Goal: Information Seeking & Learning: Find specific fact

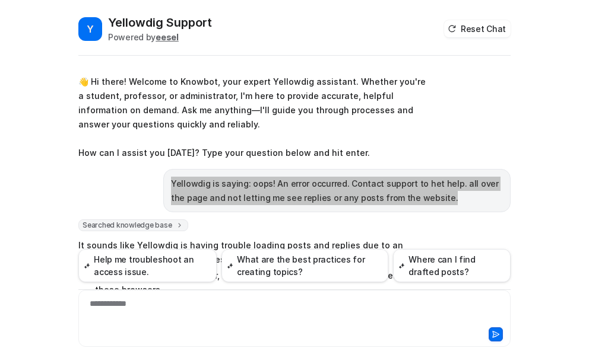
scroll to position [215, 0]
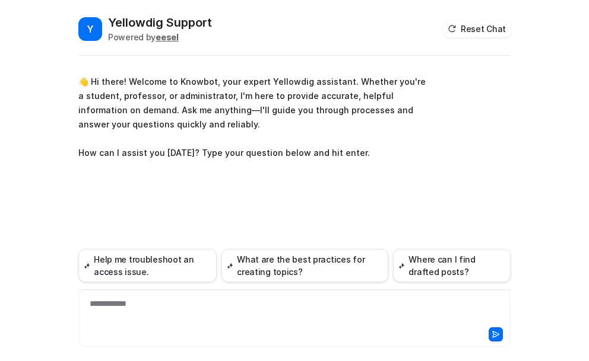
click at [111, 304] on div "**********" at bounding box center [294, 311] width 426 height 27
paste div
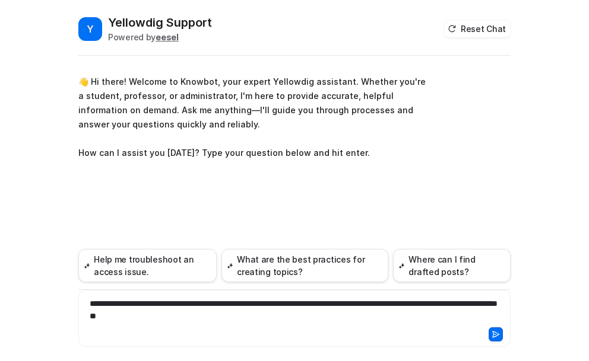
click at [153, 304] on div "**********" at bounding box center [294, 311] width 426 height 27
click at [494, 331] on icon at bounding box center [495, 335] width 8 height 8
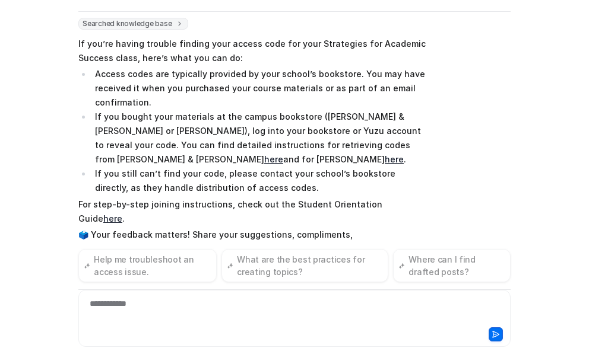
scroll to position [172, 0]
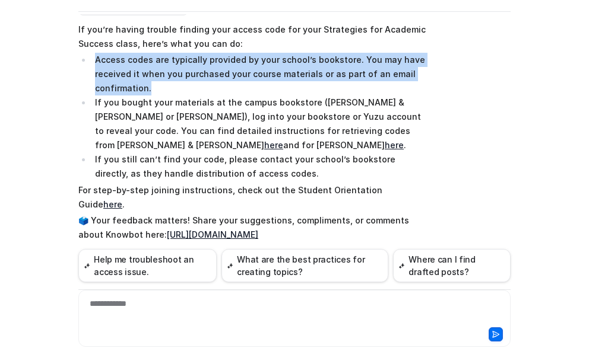
drag, startPoint x: 92, startPoint y: 60, endPoint x: 269, endPoint y: 91, distance: 180.2
click at [269, 91] on li "Access codes are typically provided by your school’s bookstore. You may have re…" at bounding box center [258, 74] width 334 height 43
click at [157, 84] on li "Access codes are typically provided by your school’s bookstore. You may have re…" at bounding box center [258, 74] width 334 height 43
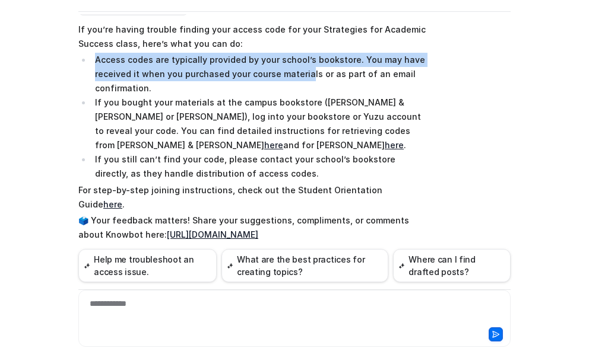
drag, startPoint x: 91, startPoint y: 60, endPoint x: 297, endPoint y: 81, distance: 207.0
click at [297, 81] on li "Access codes are typically provided by your school’s bookstore. You may have re…" at bounding box center [258, 74] width 334 height 43
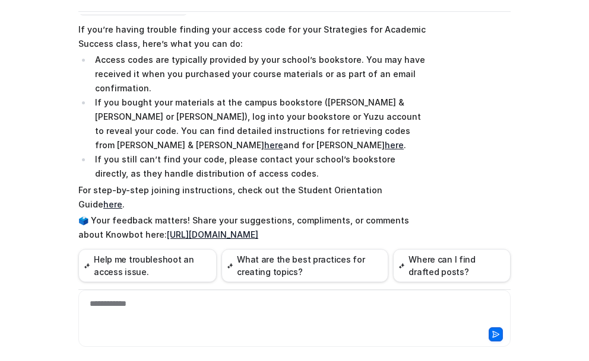
drag, startPoint x: 304, startPoint y: 71, endPoint x: 368, endPoint y: 78, distance: 63.8
click at [306, 71] on li "Access codes are typically provided by your school’s bookstore. You may have re…" at bounding box center [258, 74] width 334 height 43
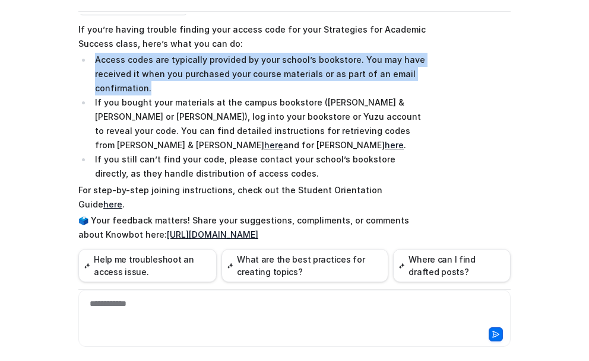
drag, startPoint x: 146, startPoint y: 88, endPoint x: 90, endPoint y: 62, distance: 61.3
click at [91, 62] on li "Access codes are typically provided by your school’s bookstore. You may have re…" at bounding box center [258, 74] width 334 height 43
copy li "Access codes are typically provided by your school’s bookstore. You may have re…"
drag, startPoint x: 345, startPoint y: 57, endPoint x: 355, endPoint y: 57, distance: 9.5
click at [347, 57] on li "Access codes are typically provided by your school’s bookstore. You may have re…" at bounding box center [258, 74] width 334 height 43
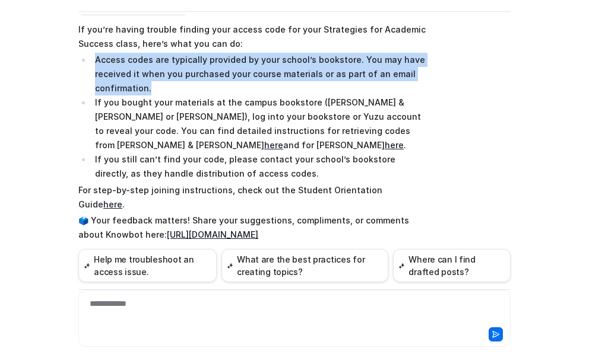
click at [352, 59] on li "Access codes are typically provided by your school’s bookstore. You may have re…" at bounding box center [258, 74] width 334 height 43
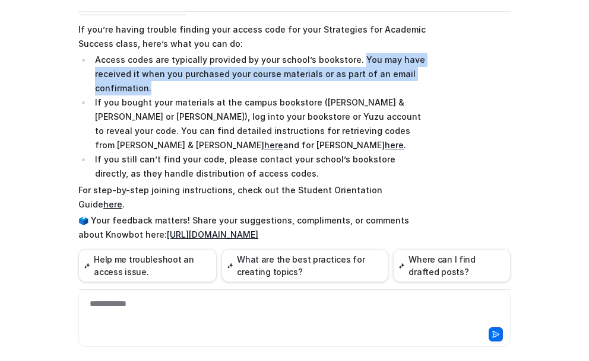
drag, startPoint x: 350, startPoint y: 60, endPoint x: 147, endPoint y: 92, distance: 204.9
click at [147, 92] on li "Access codes are typically provided by your school’s bookstore. You may have re…" at bounding box center [258, 74] width 334 height 43
copy li "You may have received it when you purchased your course materials or as part of…"
